Goal: Use online tool/utility: Utilize a website feature to perform a specific function

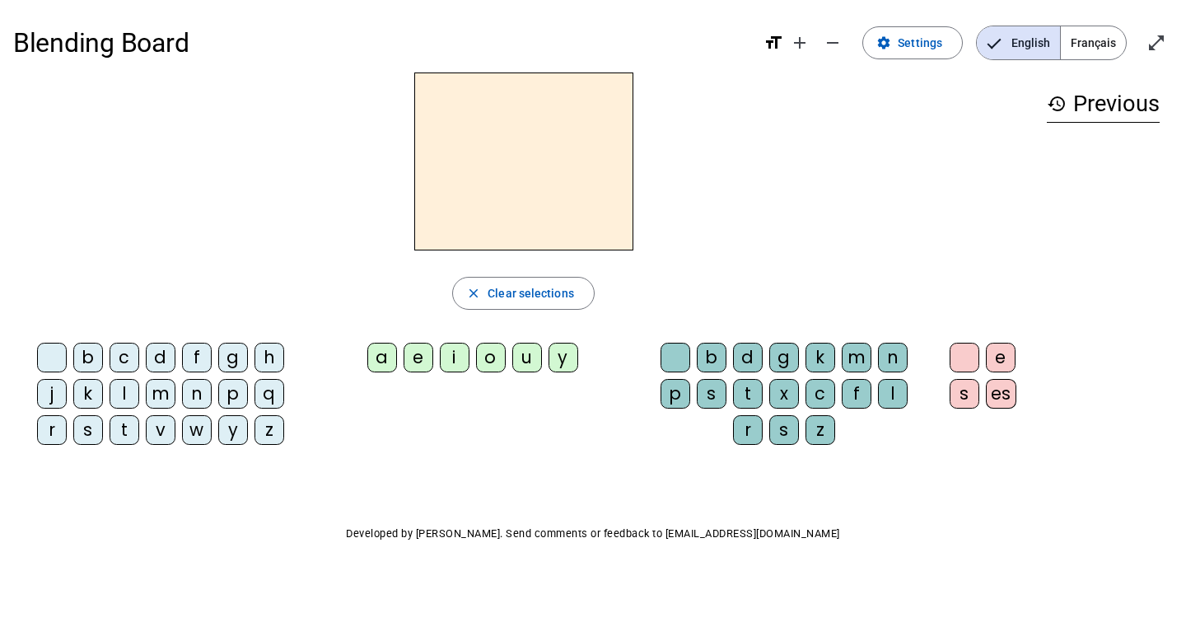
click at [201, 357] on div "f" at bounding box center [197, 358] width 30 height 30
click at [374, 360] on div "a" at bounding box center [382, 358] width 30 height 30
click at [1088, 46] on span "Français" at bounding box center [1093, 42] width 65 height 33
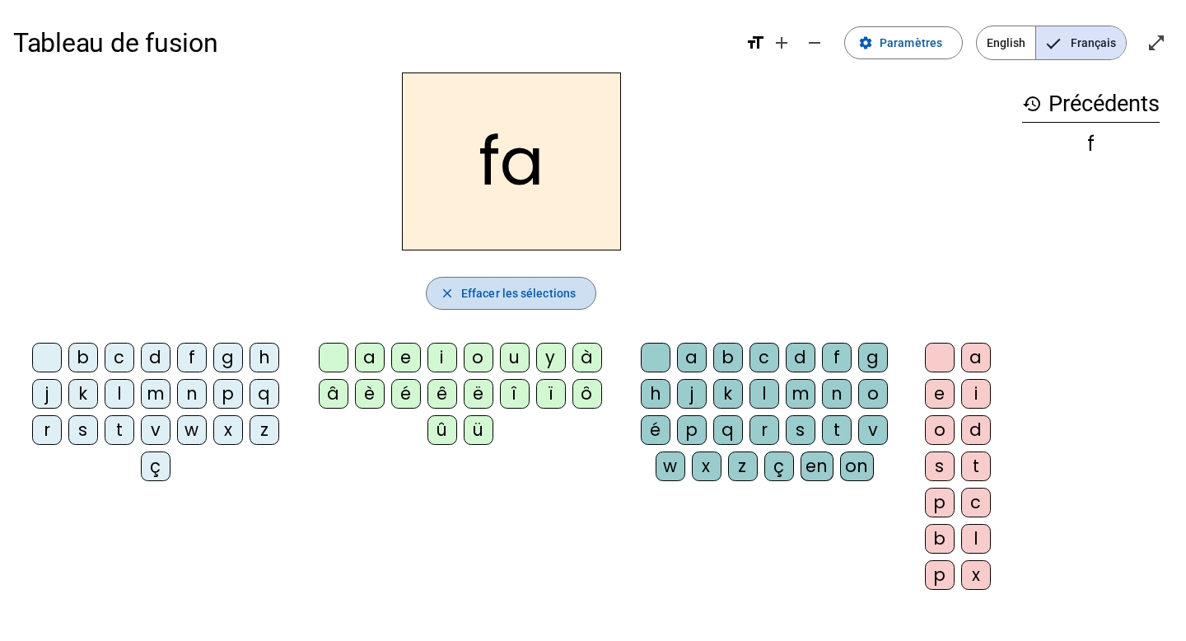
click at [567, 291] on span "Effacer les sélections" at bounding box center [518, 293] width 115 height 20
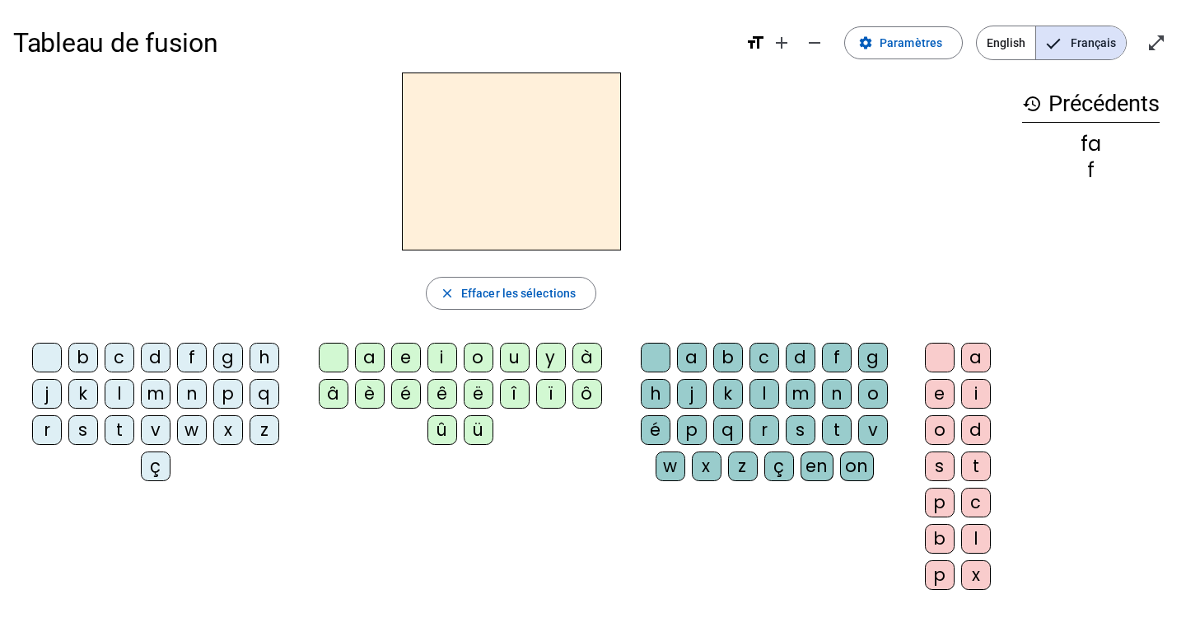
click at [236, 394] on div "p" at bounding box center [228, 394] width 30 height 30
click at [399, 363] on div "e" at bounding box center [406, 358] width 30 height 30
click at [159, 427] on div "v" at bounding box center [156, 430] width 30 height 30
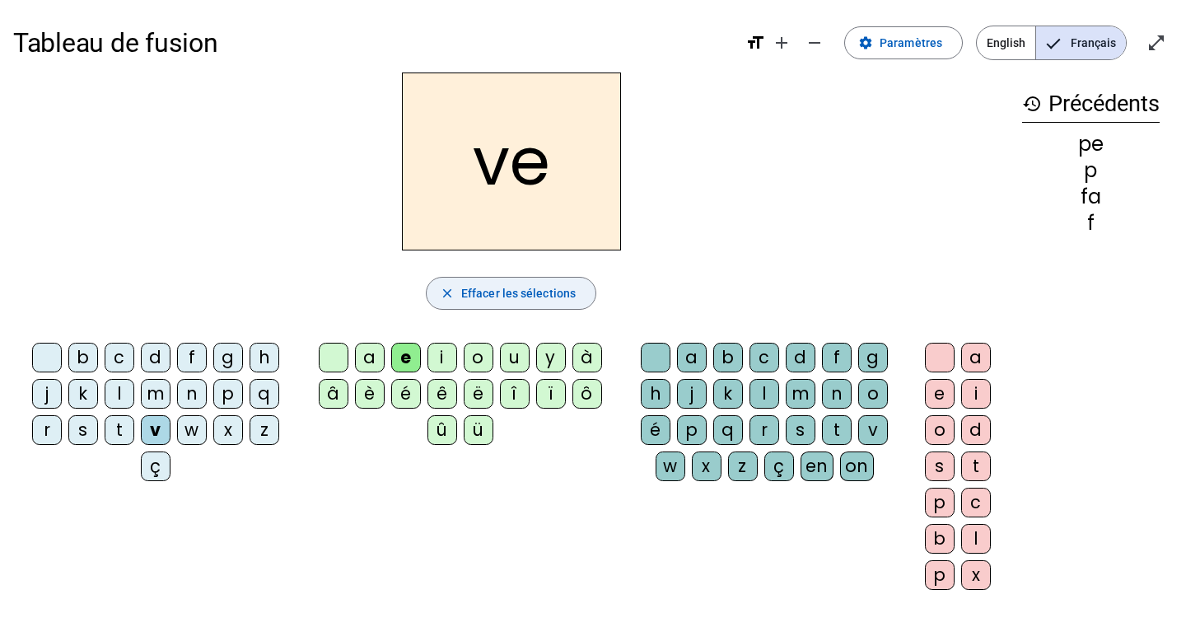
click at [505, 292] on span "Effacer les sélections" at bounding box center [518, 293] width 115 height 20
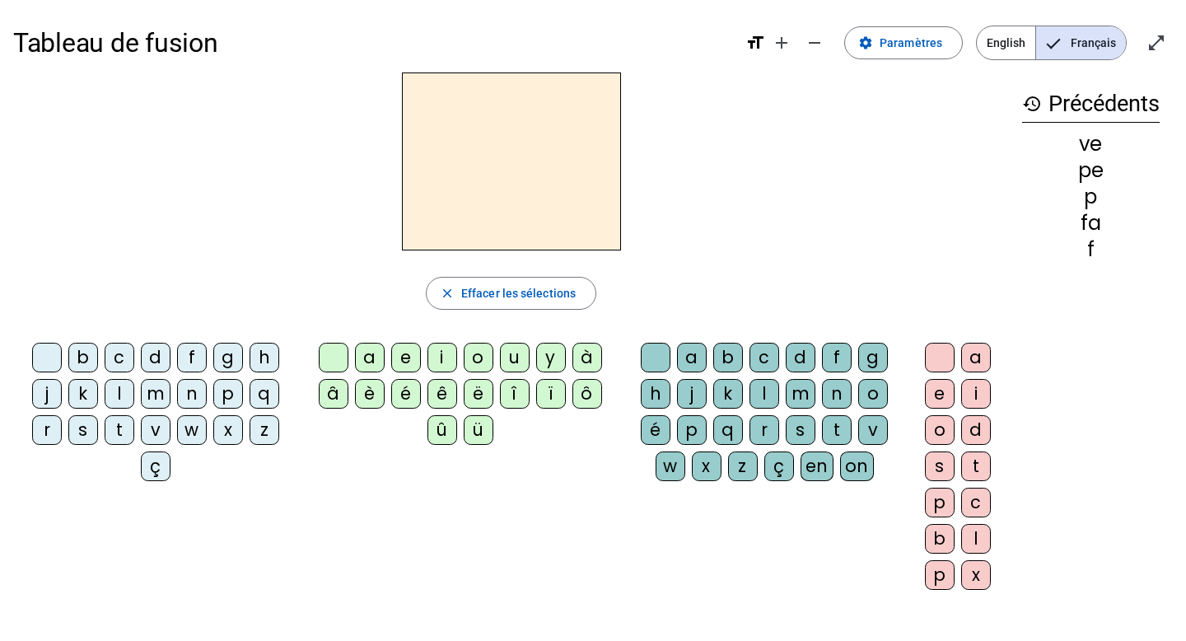
click at [152, 357] on div "d" at bounding box center [156, 358] width 30 height 30
click at [368, 364] on div "a" at bounding box center [370, 358] width 30 height 30
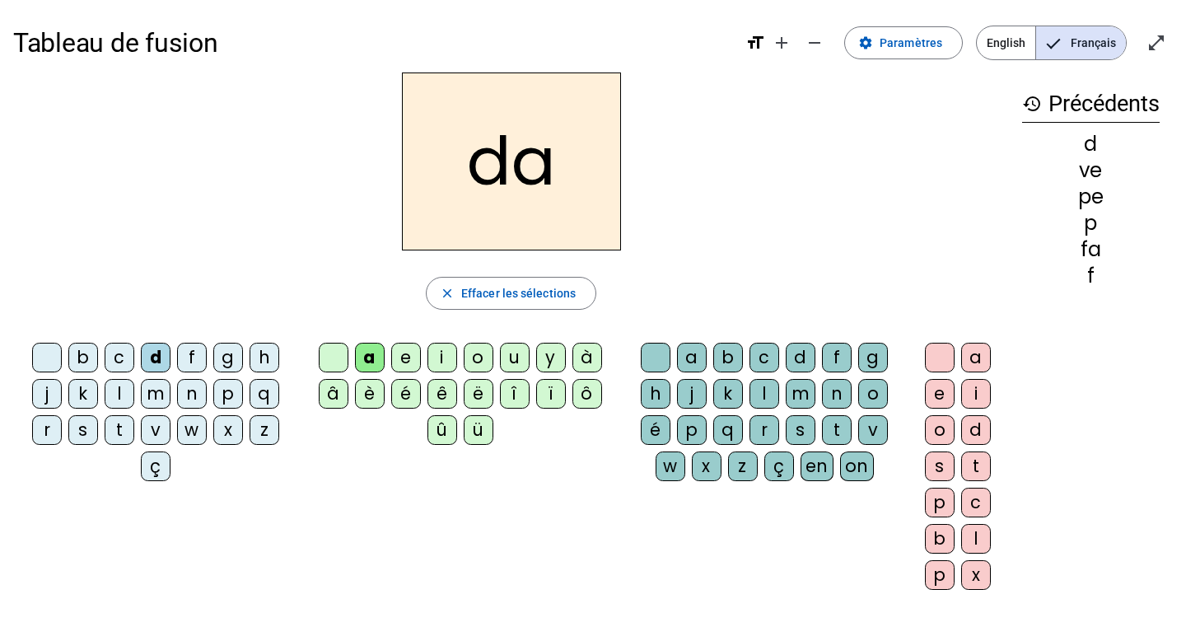
click at [226, 391] on div "p" at bounding box center [228, 394] width 30 height 30
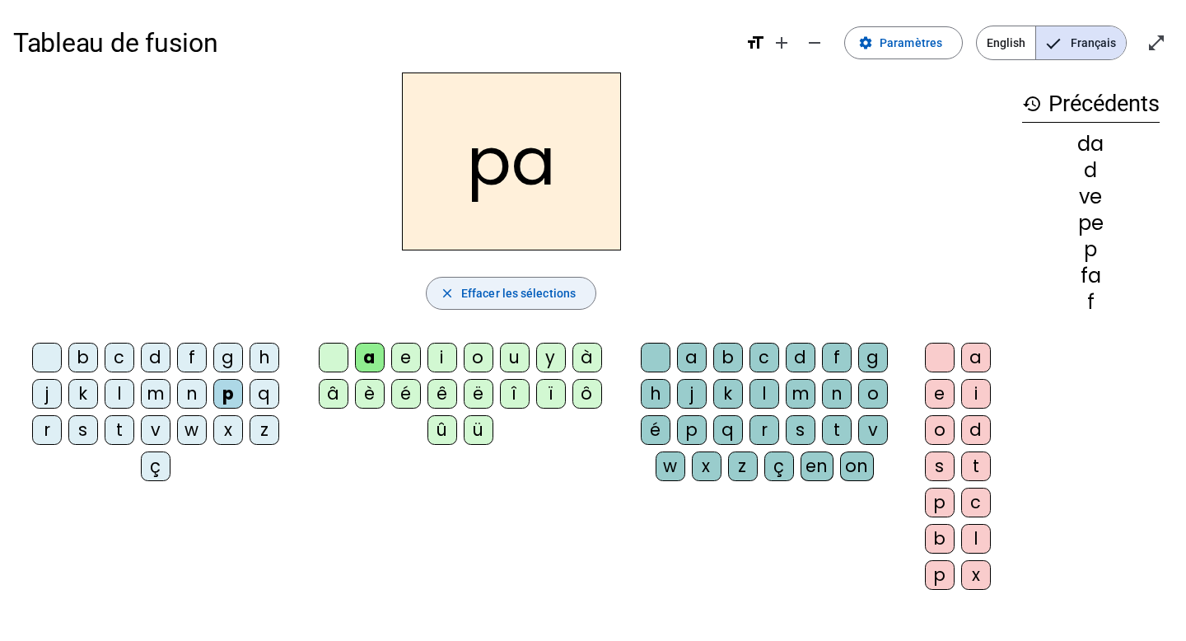
click at [536, 297] on span "Effacer les sélections" at bounding box center [518, 293] width 115 height 20
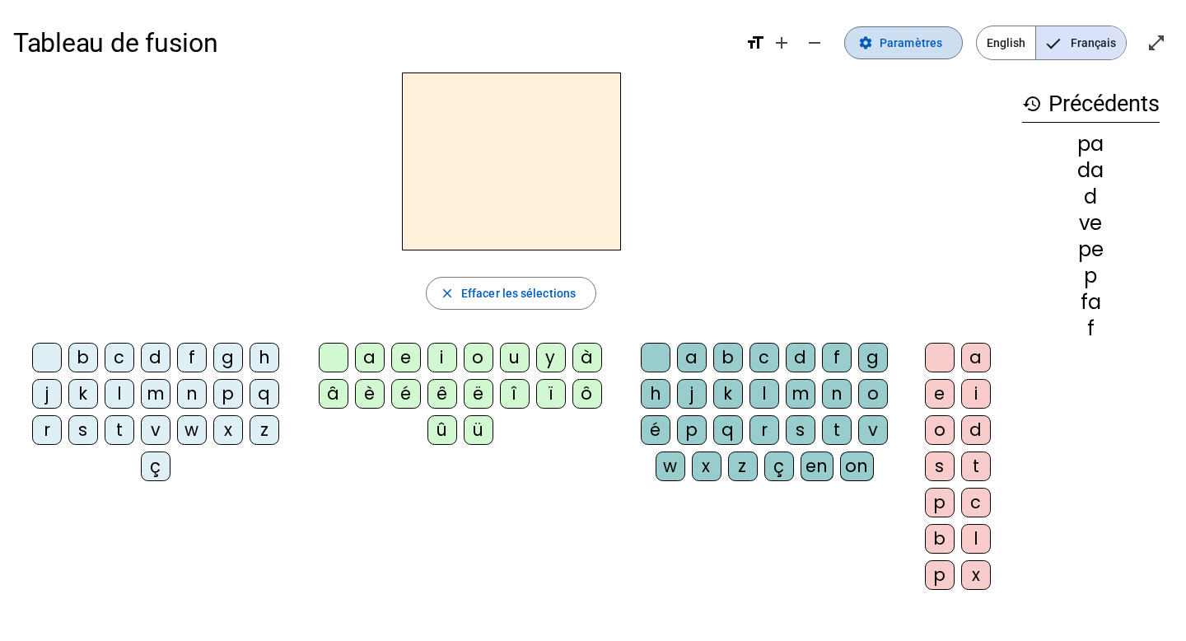
click at [939, 48] on span "Paramètres" at bounding box center [911, 43] width 63 height 20
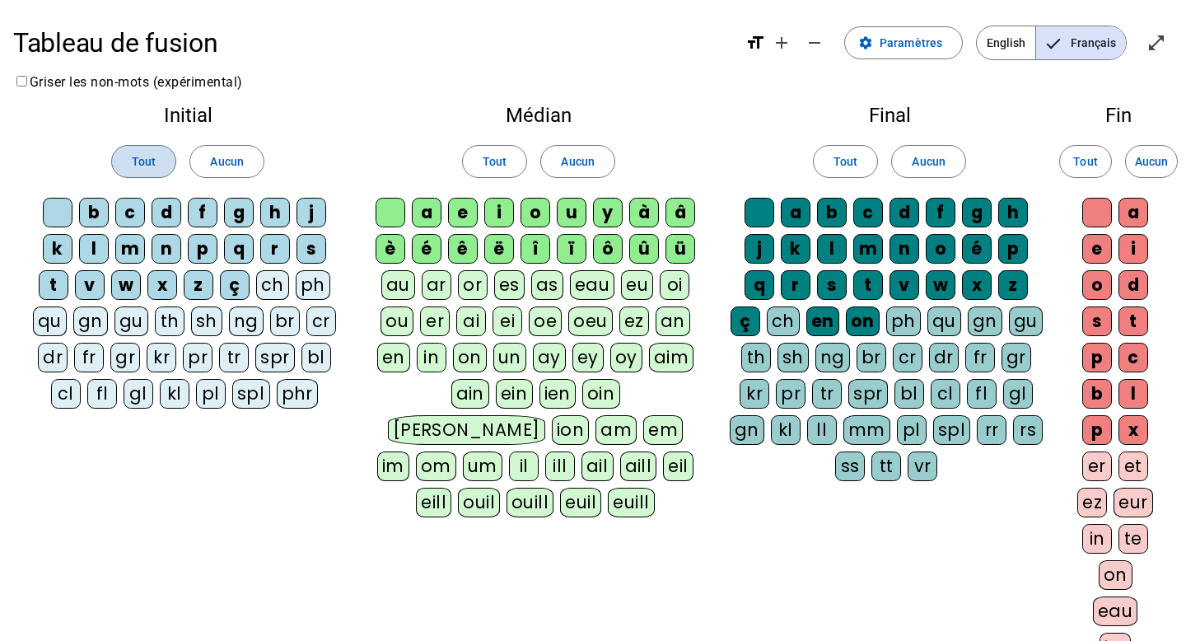
click at [156, 168] on span at bounding box center [143, 162] width 63 height 40
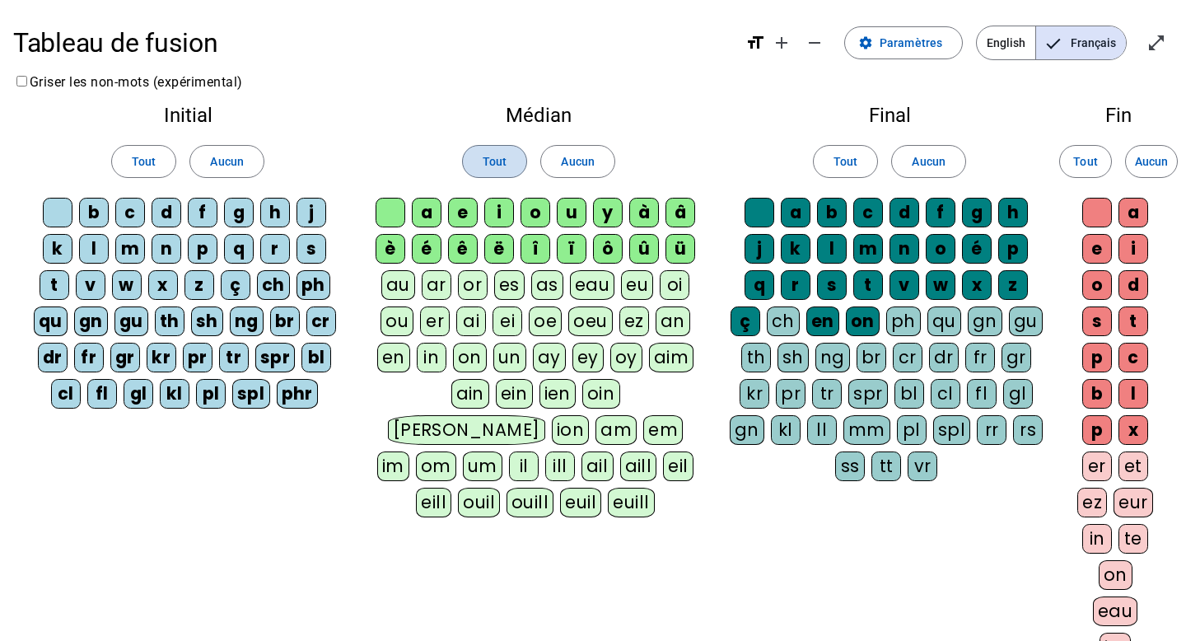
click at [499, 166] on span "Tout" at bounding box center [495, 162] width 24 height 20
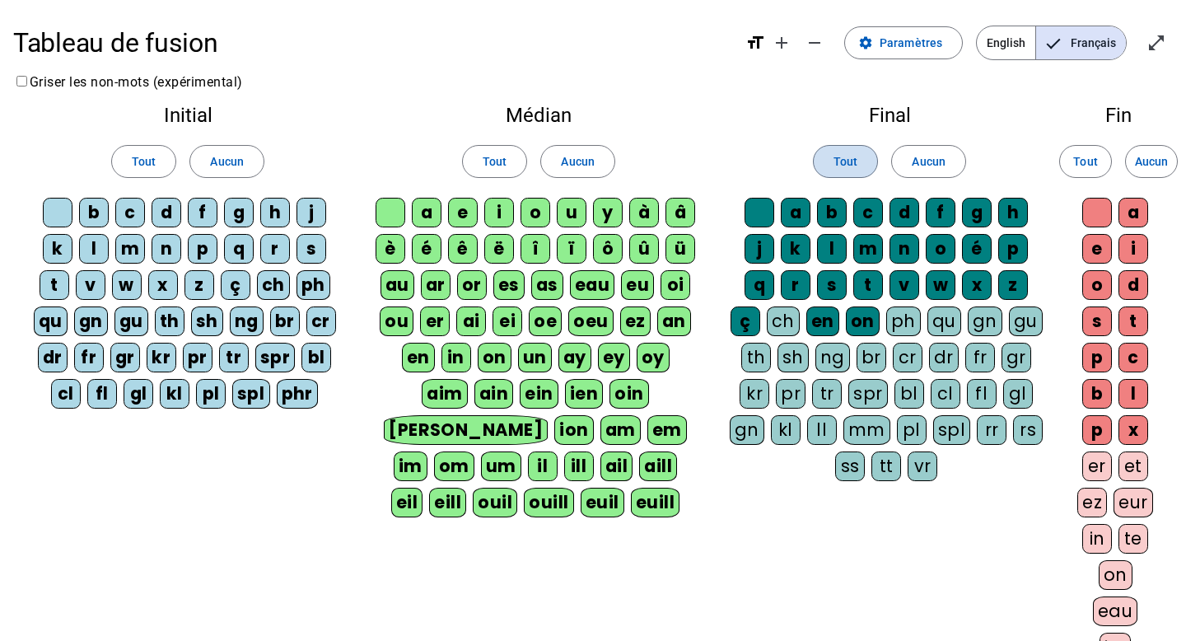
click at [826, 166] on span at bounding box center [845, 162] width 63 height 40
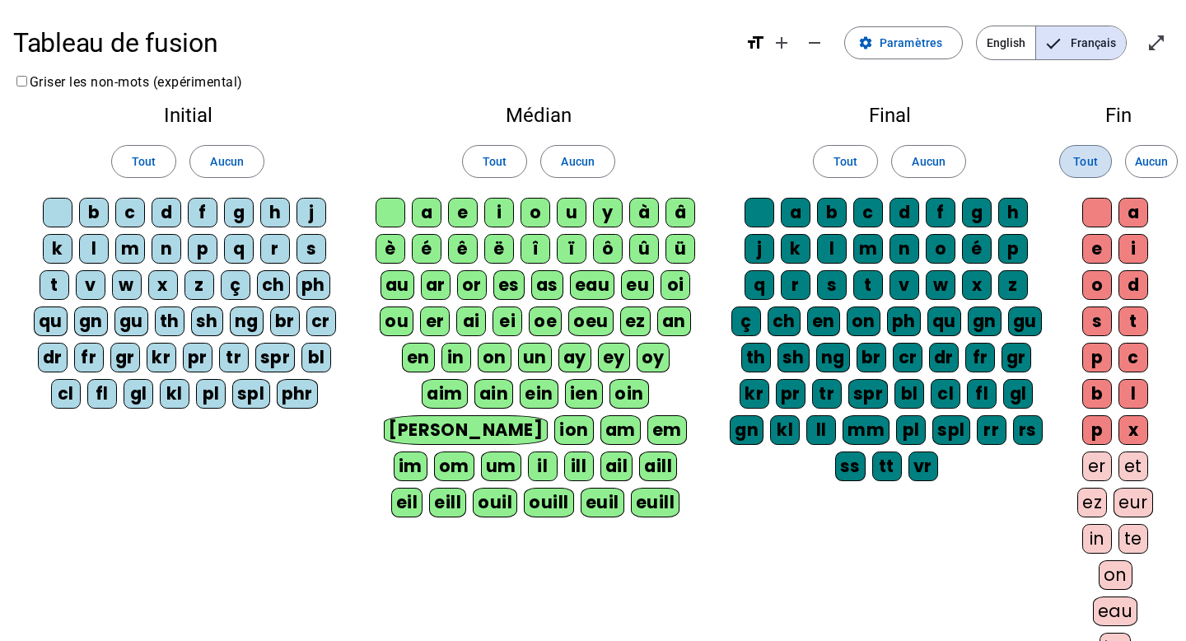
click at [1079, 157] on span "Tout" at bounding box center [1086, 162] width 24 height 20
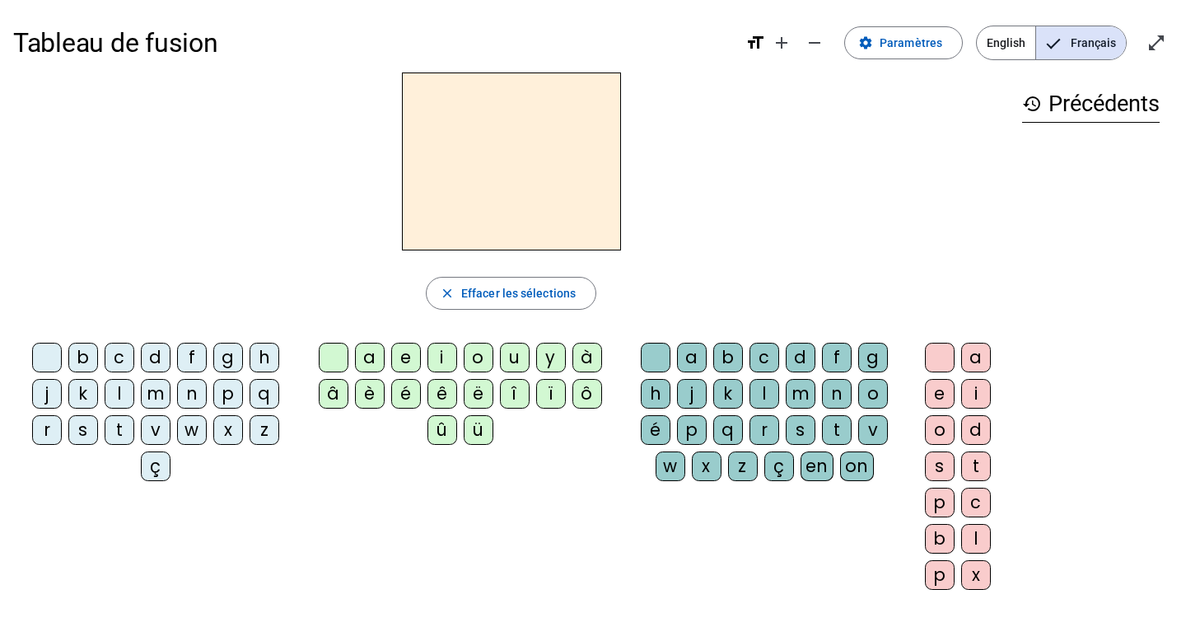
click at [197, 391] on div "n" at bounding box center [192, 394] width 30 height 30
click at [405, 365] on div "e" at bounding box center [406, 358] width 30 height 30
click at [726, 356] on div "b" at bounding box center [728, 358] width 30 height 30
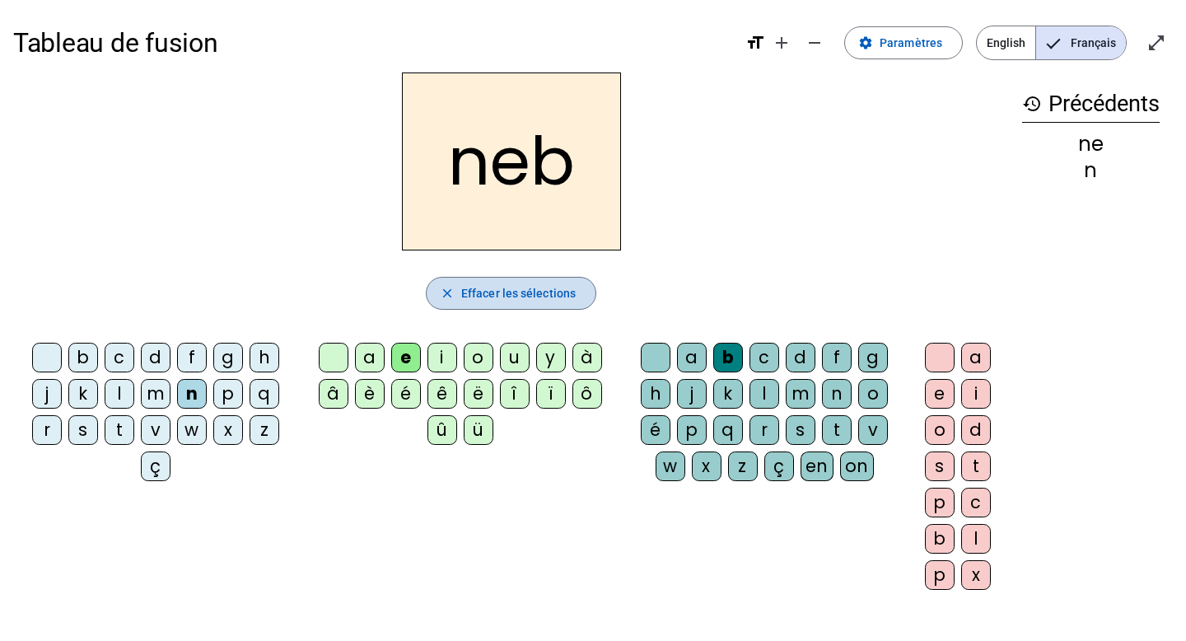
click at [554, 299] on span "Effacer les sélections" at bounding box center [518, 293] width 115 height 20
